Goal: Obtain resource: Download file/media

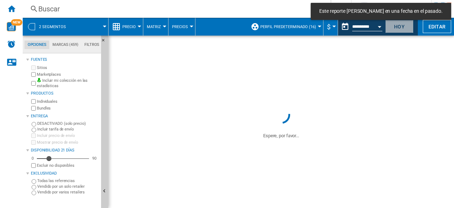
click at [402, 27] on button "Hoy" at bounding box center [399, 26] width 28 height 13
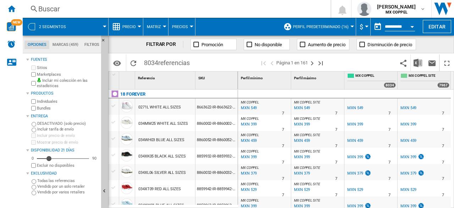
click at [397, 24] on input "**********" at bounding box center [400, 27] width 30 height 6
click at [262, 24] on span at bounding box center [238, 27] width 84 height 18
click at [430, 25] on button "Editar" at bounding box center [437, 26] width 28 height 13
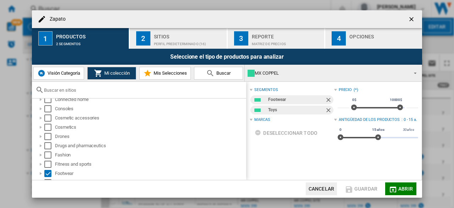
scroll to position [119, 0]
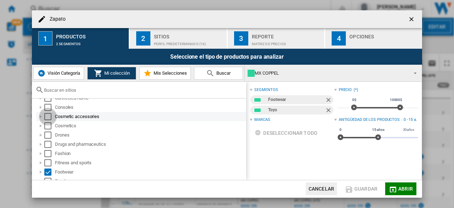
click at [47, 117] on div "Select" at bounding box center [47, 116] width 7 height 7
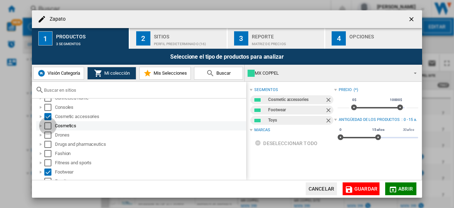
click at [49, 127] on div "Select" at bounding box center [47, 125] width 7 height 7
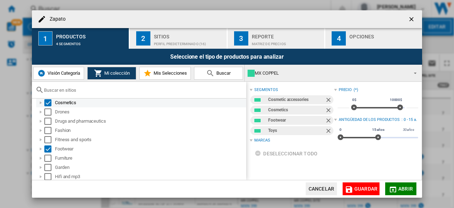
scroll to position [143, 0]
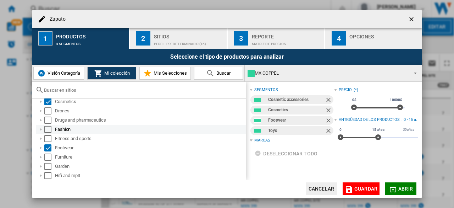
click at [48, 128] on div "Select" at bounding box center [47, 129] width 7 height 7
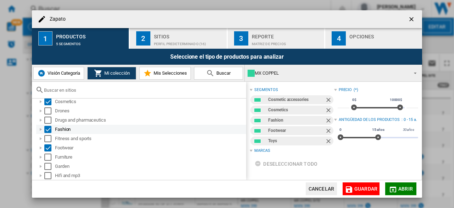
scroll to position [149, 0]
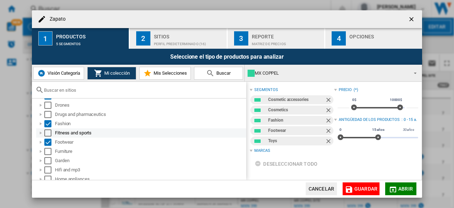
click at [48, 130] on div "Select" at bounding box center [47, 132] width 7 height 7
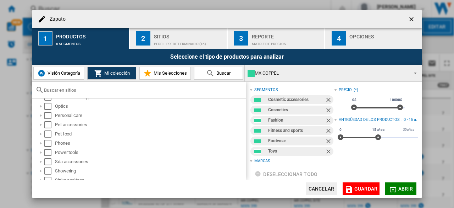
scroll to position [345, 0]
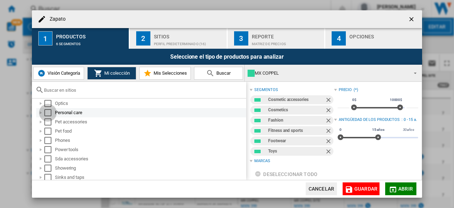
click at [49, 114] on div "Select" at bounding box center [47, 112] width 7 height 7
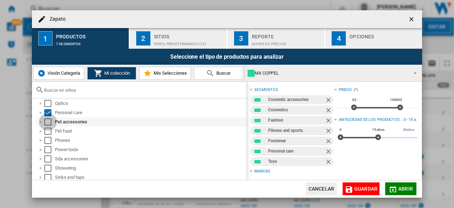
click at [47, 120] on div "Select" at bounding box center [47, 121] width 7 height 7
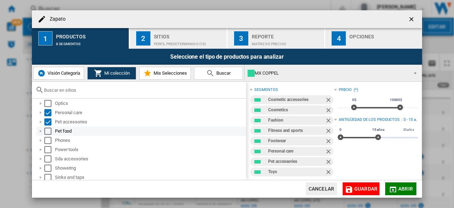
click at [47, 128] on div "Select" at bounding box center [47, 130] width 7 height 7
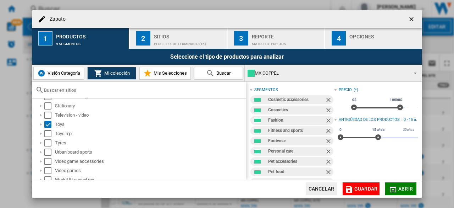
scroll to position [448, 0]
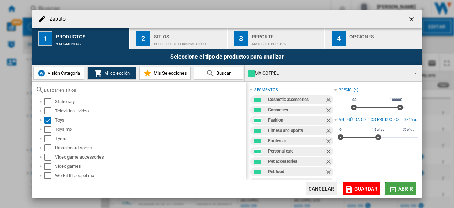
click at [407, 190] on span "Abrir" at bounding box center [406, 189] width 15 height 6
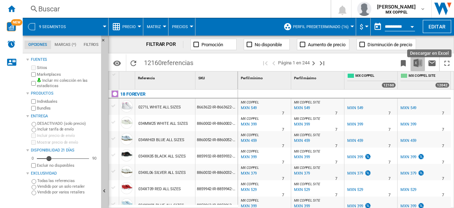
click at [419, 65] on img "Descargar en Excel" at bounding box center [418, 63] width 9 height 9
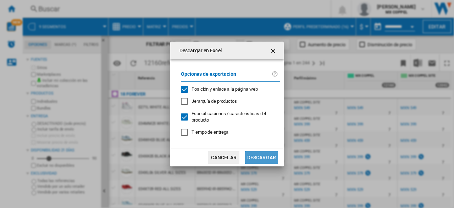
click at [266, 154] on button "Descargar" at bounding box center [261, 157] width 33 height 13
